Goal: Information Seeking & Learning: Understand process/instructions

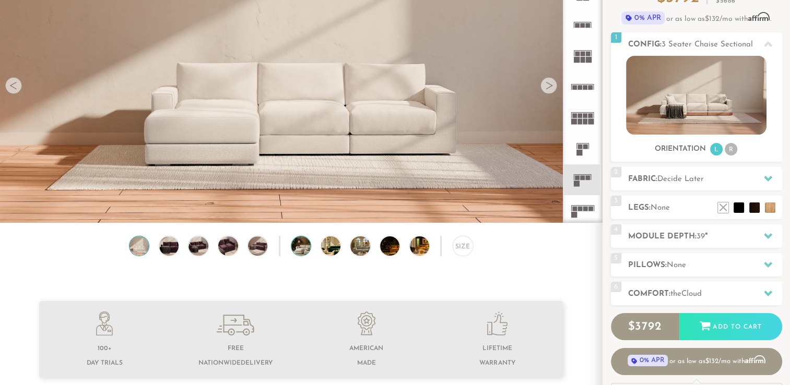
click at [300, 252] on img at bounding box center [308, 246] width 35 height 19
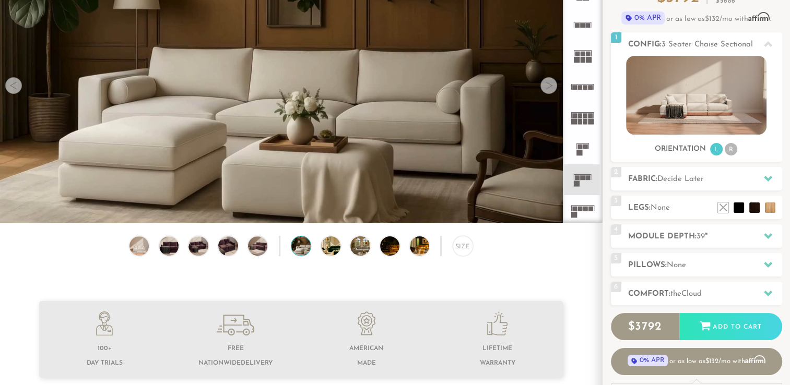
click at [349, 255] on div "Size" at bounding box center [301, 249] width 602 height 26
click at [361, 253] on img at bounding box center [367, 246] width 35 height 19
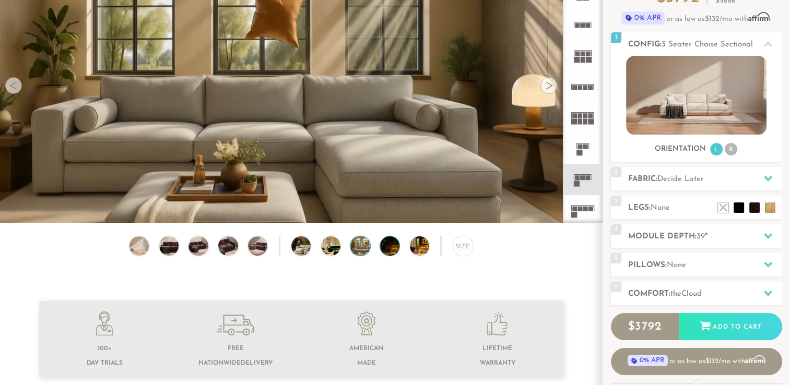
click at [398, 253] on div at bounding box center [390, 246] width 20 height 20
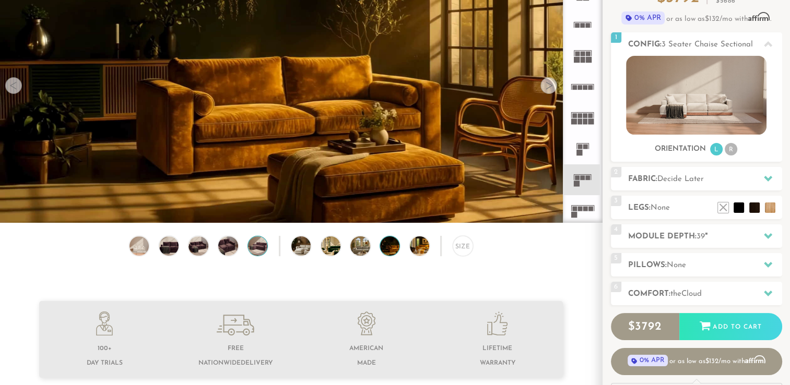
click at [264, 246] on img at bounding box center [257, 246] width 23 height 19
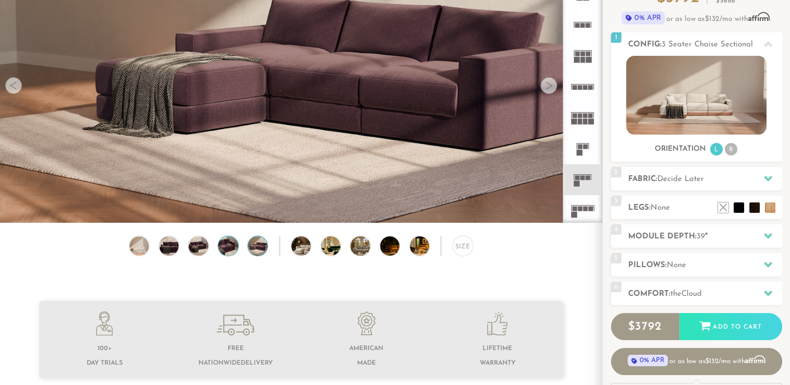
click at [221, 250] on img at bounding box center [228, 246] width 23 height 19
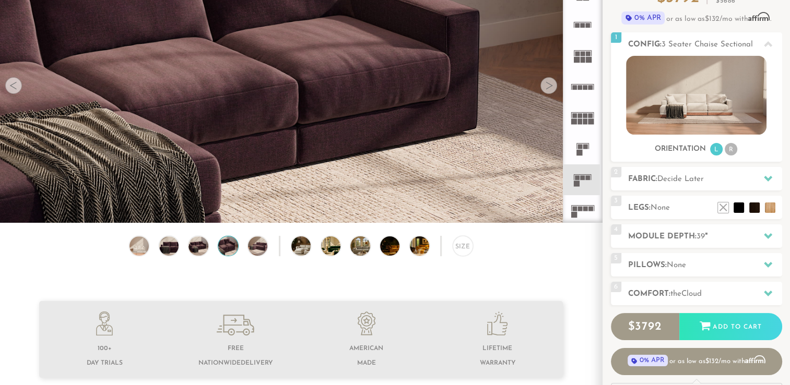
click at [184, 252] on div "Size" at bounding box center [301, 249] width 602 height 26
click at [159, 250] on div "Size" at bounding box center [301, 249] width 602 height 26
click at [144, 249] on img at bounding box center [138, 246] width 23 height 19
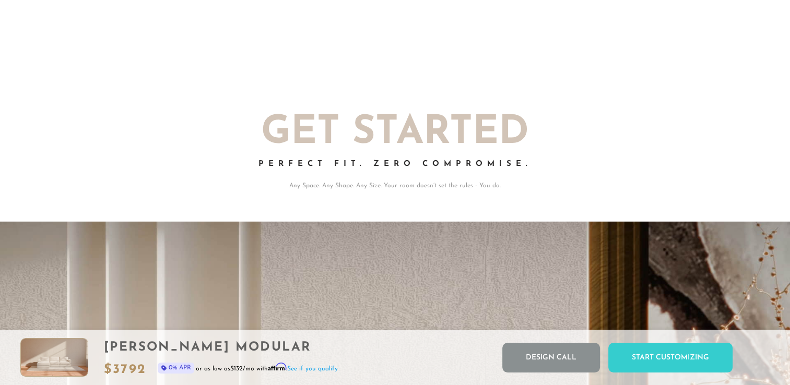
scroll to position [2289, 0]
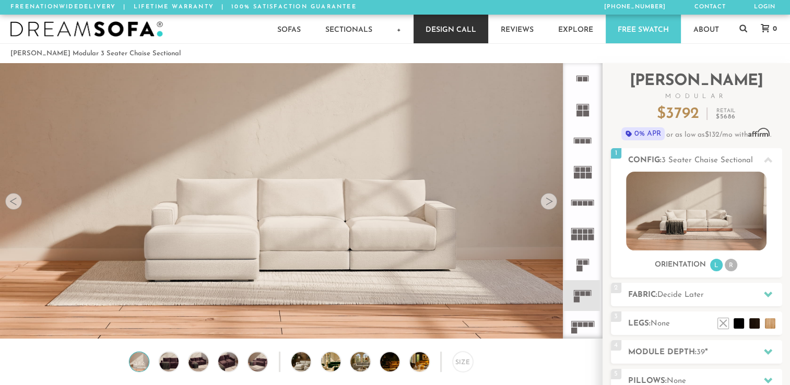
click at [451, 20] on link "Design Call" at bounding box center [451, 29] width 75 height 29
